Goal: Task Accomplishment & Management: Manage account settings

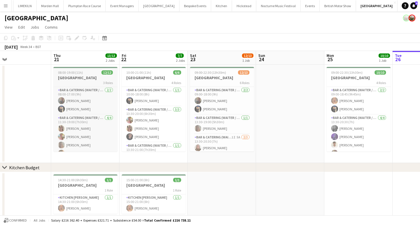
scroll to position [0, 158]
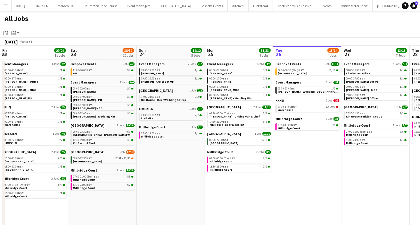
scroll to position [0, 137]
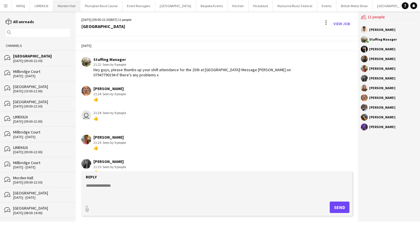
scroll to position [27, 0]
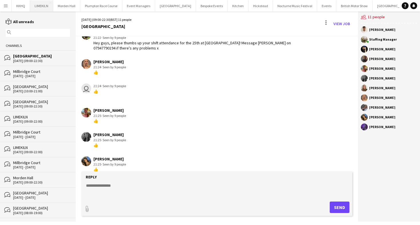
click at [41, 4] on button "LIMEKILN Close" at bounding box center [41, 5] width 23 height 11
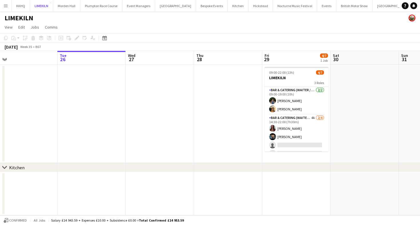
scroll to position [0, 144]
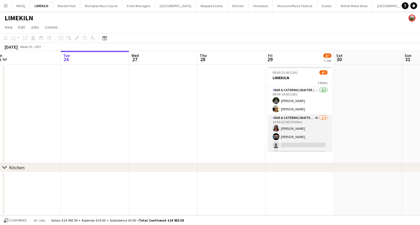
click at [316, 134] on app-card-role "Bar & Catering (Waiter / waitress) 4A 2/4 14:30-22:00 (7h30m) Beatrice Norris L…" at bounding box center [300, 137] width 64 height 44
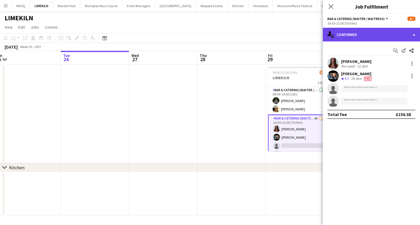
click at [336, 32] on div "single-neutral-actions-check-2 Confirmed" at bounding box center [371, 35] width 97 height 14
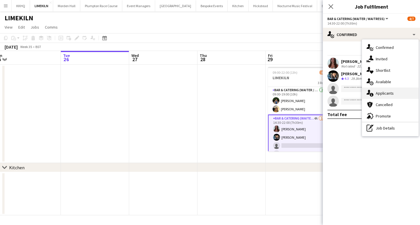
click at [383, 90] on div "single-neutral-actions-information Applicants" at bounding box center [390, 92] width 57 height 11
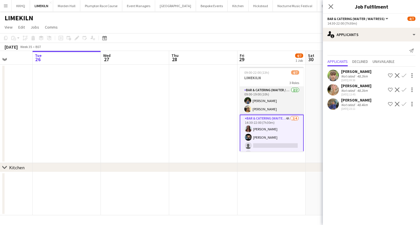
scroll to position [0, 183]
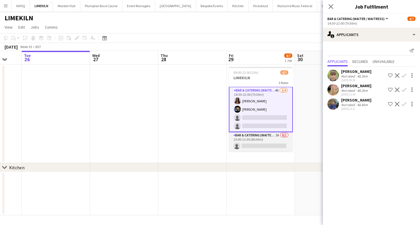
click at [274, 143] on app-card-role "Bar & Catering (Waiter / waitress) 2A 0/1 15:00-21:30 (6h30m) single-neutral-ac…" at bounding box center [261, 141] width 64 height 19
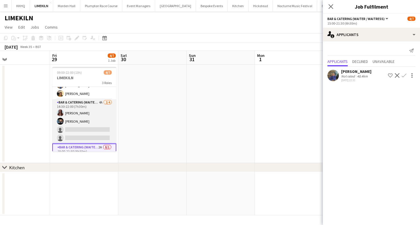
scroll to position [21, 0]
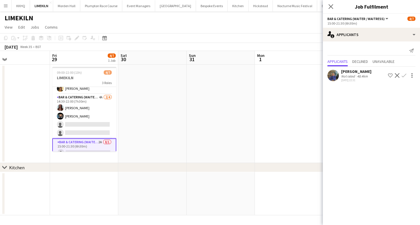
click at [187, 23] on app-page-menu "View Day view expanded Day view collapsed Month view Date picker Jump to today …" at bounding box center [210, 27] width 420 height 11
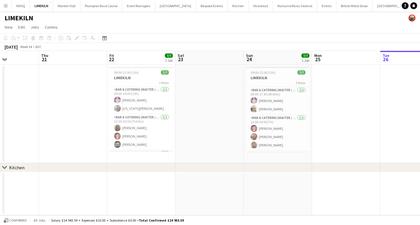
scroll to position [0, 0]
